Goal: Find specific page/section: Find specific page/section

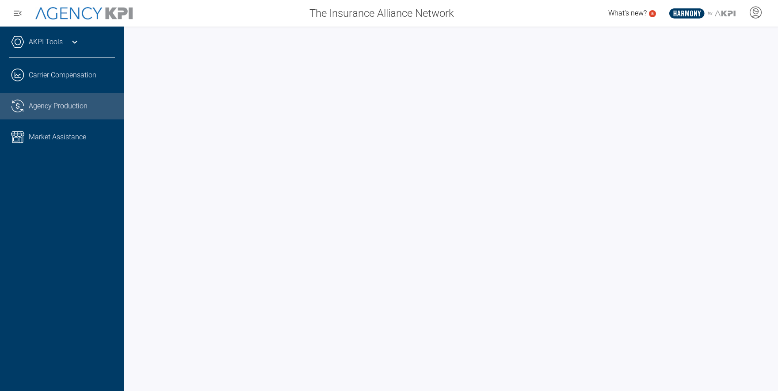
click at [68, 103] on span "Agency Production" at bounding box center [58, 106] width 59 height 11
click at [76, 104] on span "Agency Production" at bounding box center [58, 106] width 59 height 11
